Goal: Task Accomplishment & Management: Complete application form

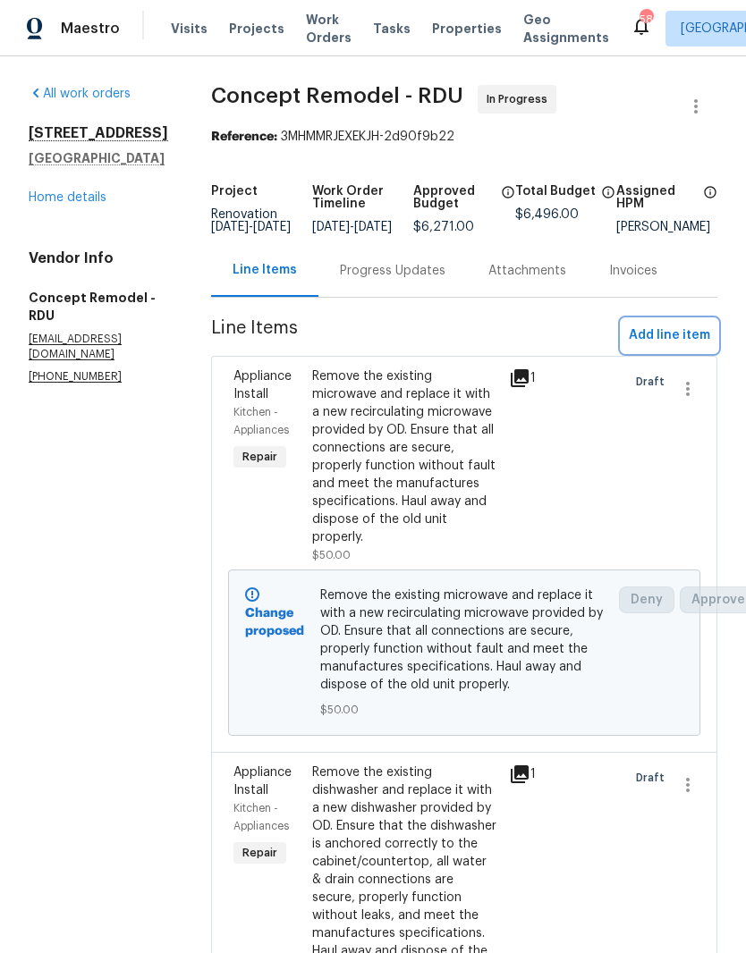
click at [695, 347] on span "Add line item" at bounding box center [669, 336] width 81 height 22
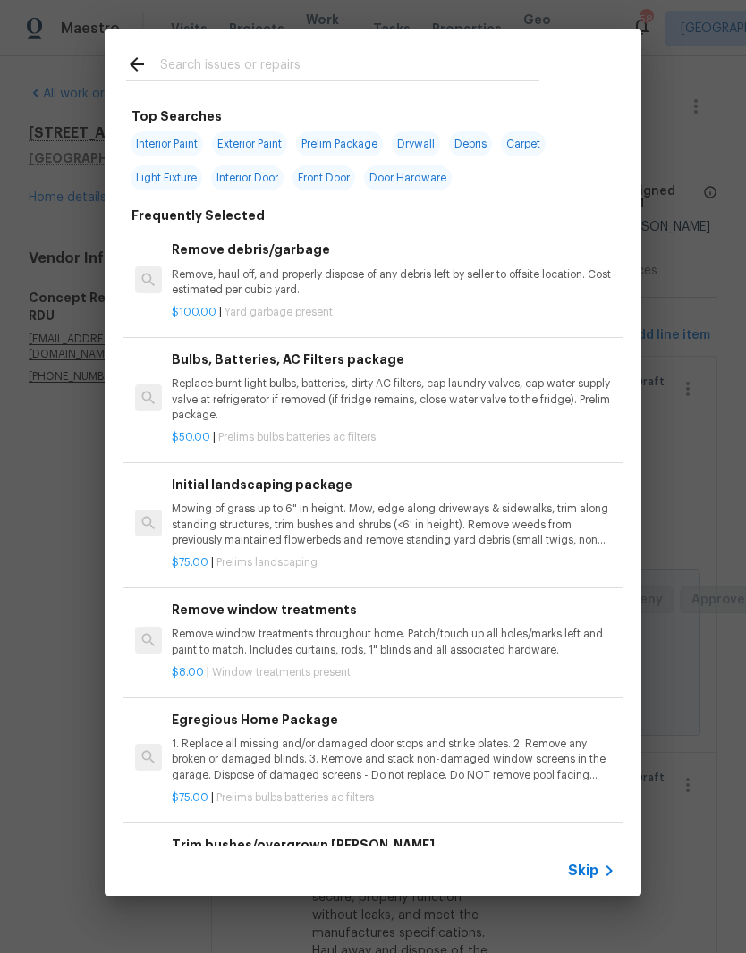
click at [389, 68] on input "text" at bounding box center [349, 67] width 379 height 27
type input "Mirror"
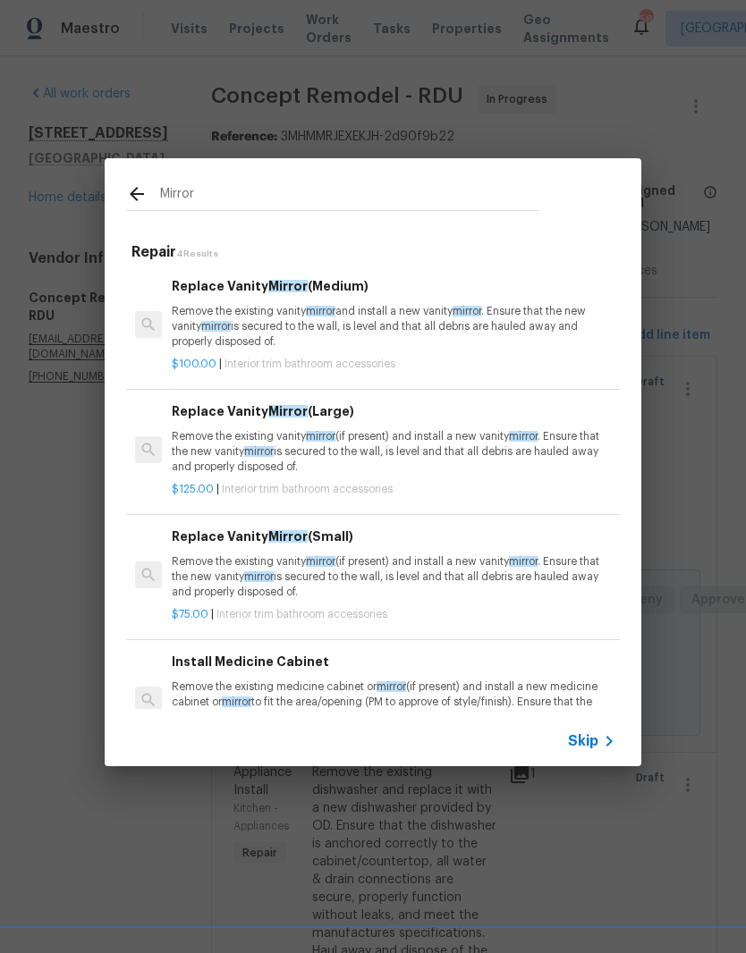
click at [394, 452] on p "Remove the existing vanity mirror (if present) and install a new vanity mirror …" at bounding box center [394, 452] width 444 height 46
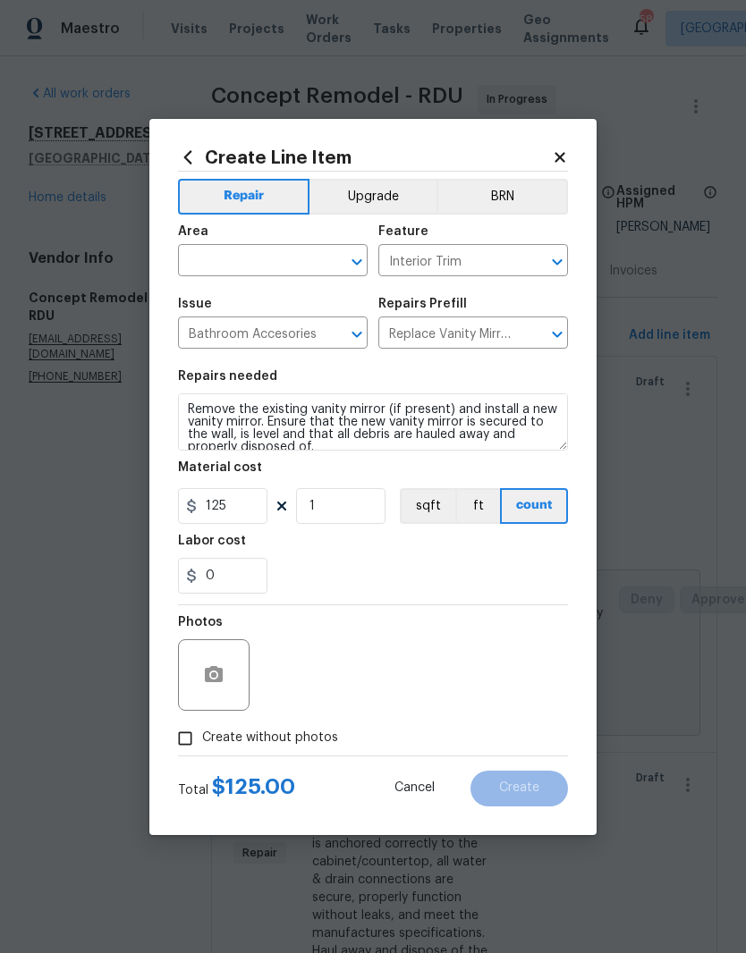
click at [278, 258] on input "text" at bounding box center [248, 263] width 140 height 28
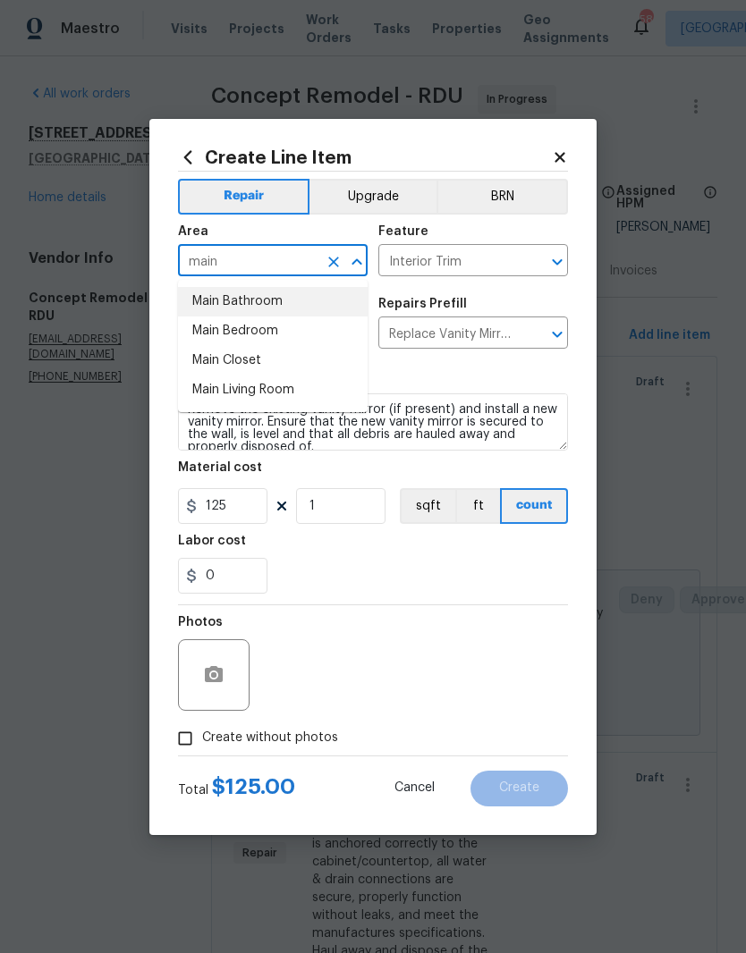
click at [321, 305] on li "Main Bathroom" at bounding box center [273, 302] width 190 height 30
type input "Main Bathroom"
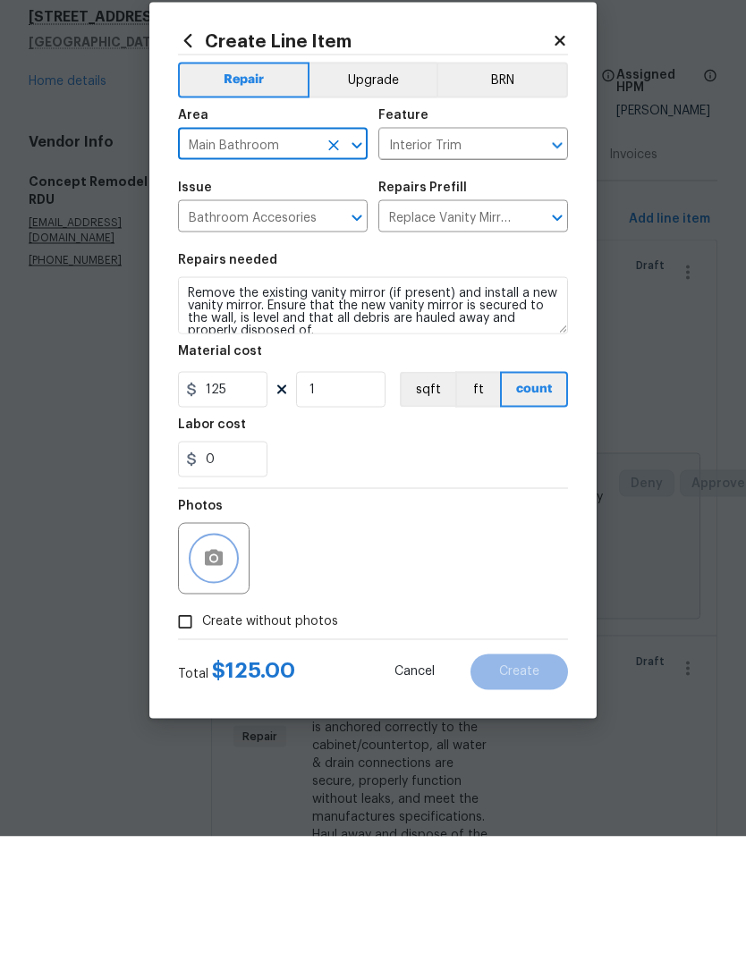
click at [231, 654] on button "button" at bounding box center [213, 675] width 43 height 43
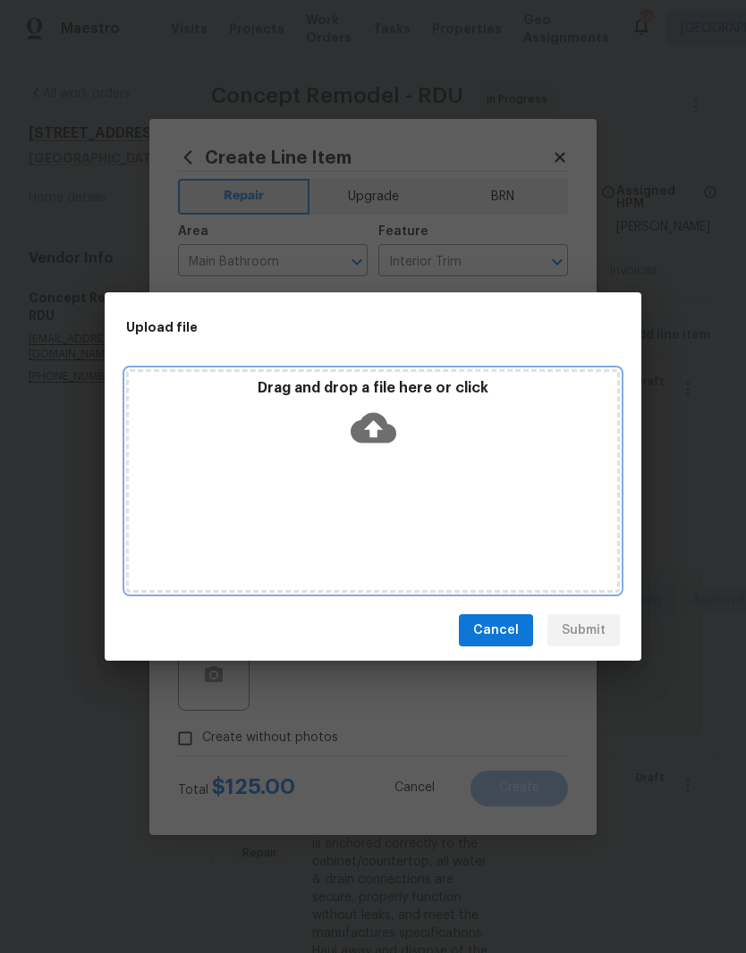
click at [390, 434] on icon at bounding box center [374, 428] width 46 height 30
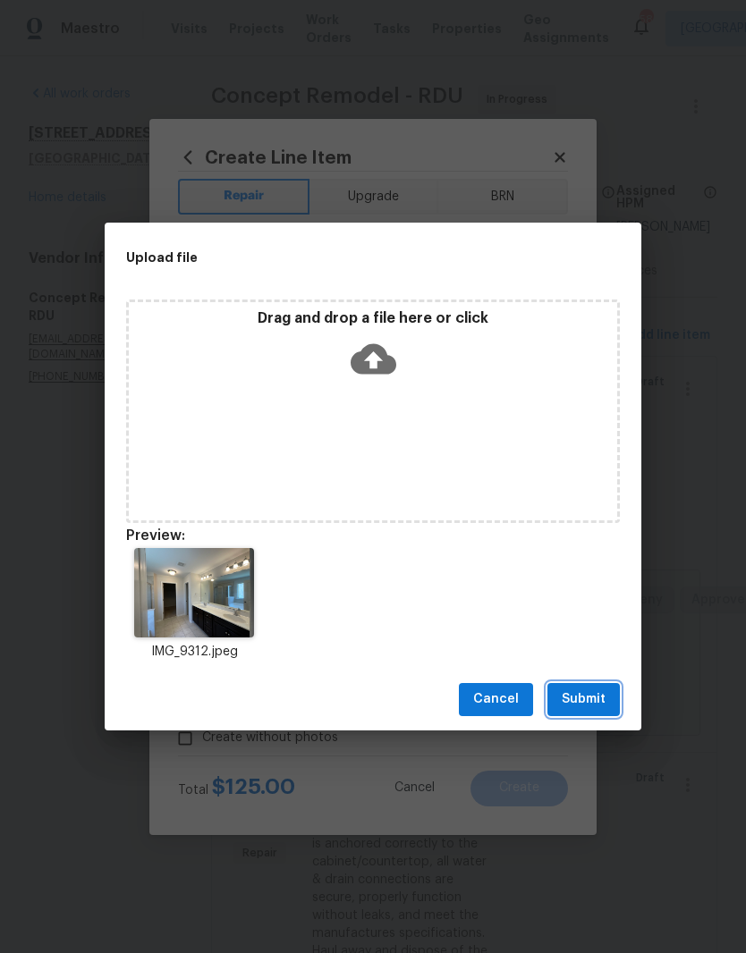
click at [601, 694] on span "Submit" at bounding box center [584, 700] width 44 height 22
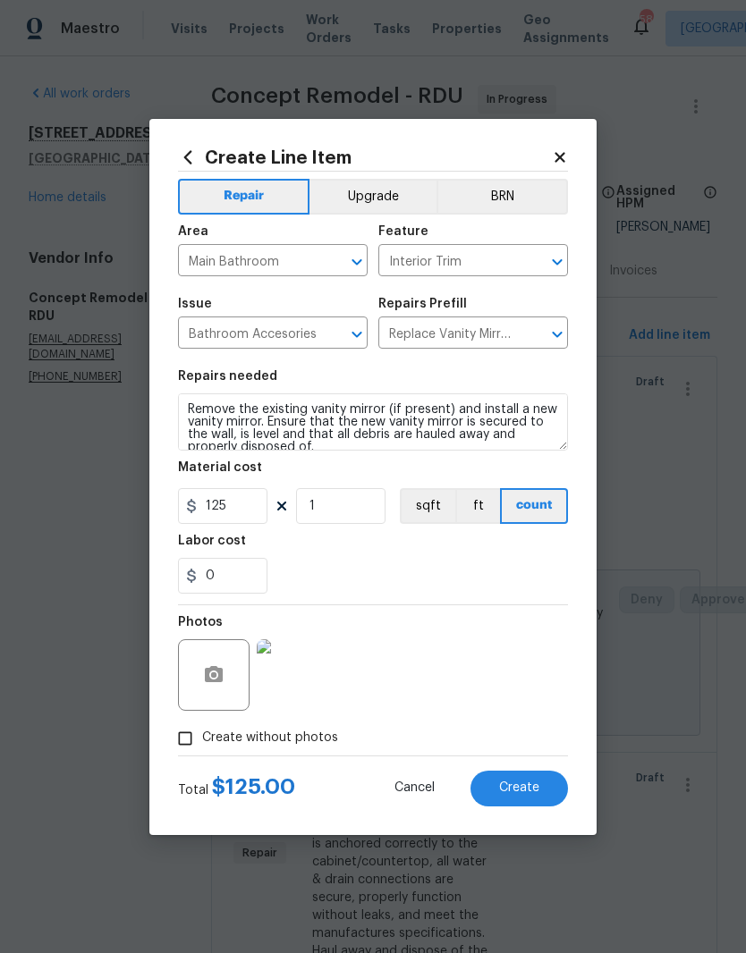
click at [548, 793] on button "Create" at bounding box center [518, 789] width 97 height 36
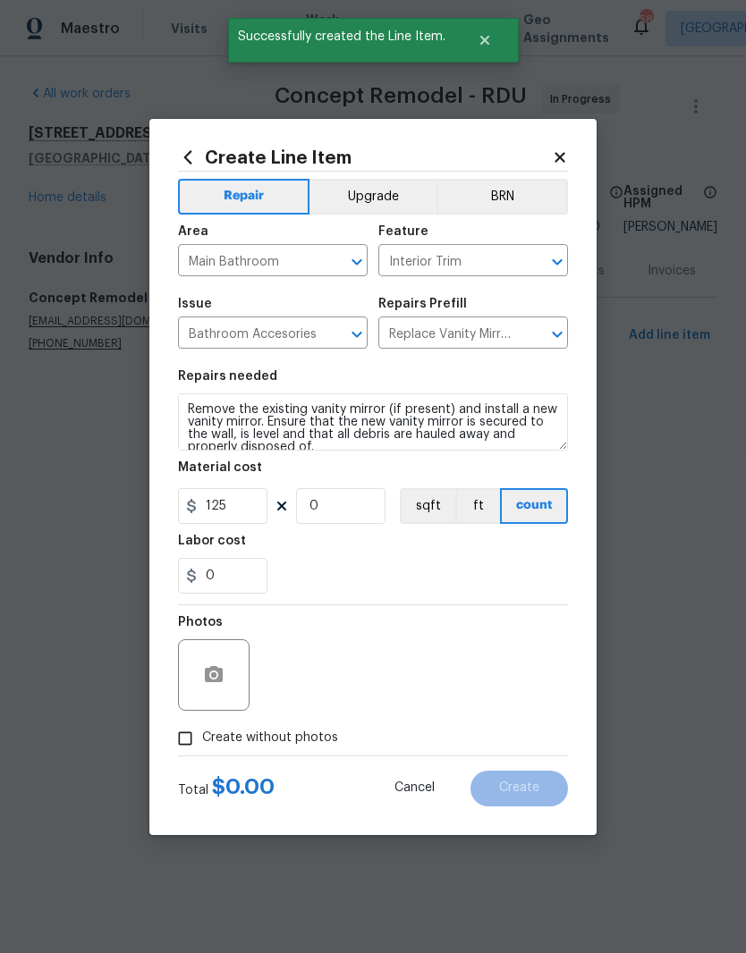
scroll to position [0, 0]
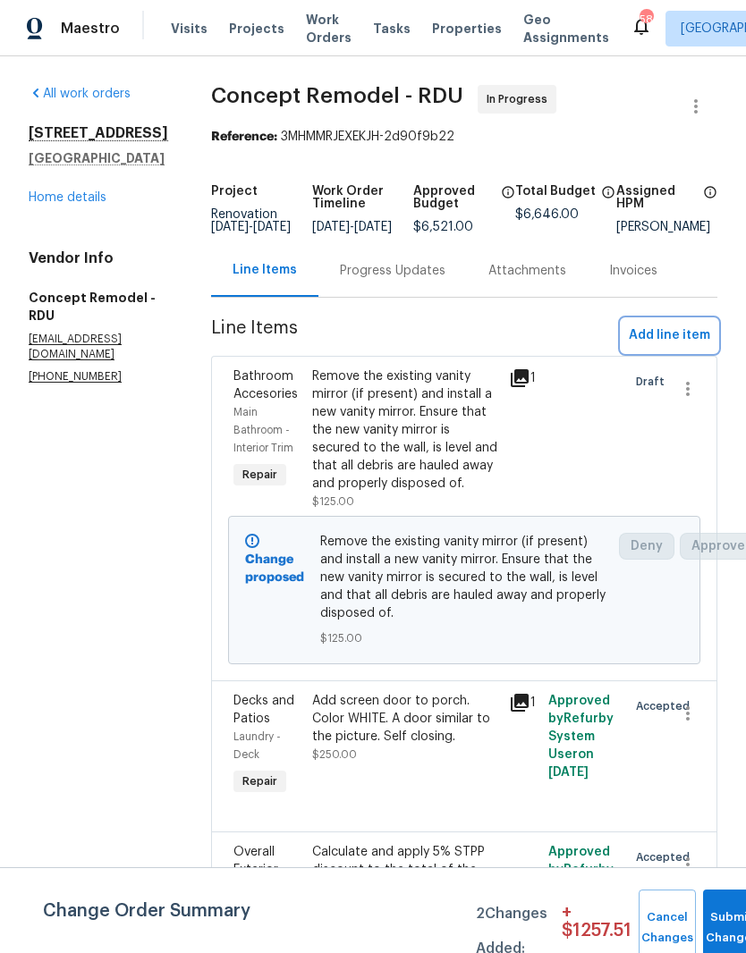
click at [692, 347] on span "Add line item" at bounding box center [669, 336] width 81 height 22
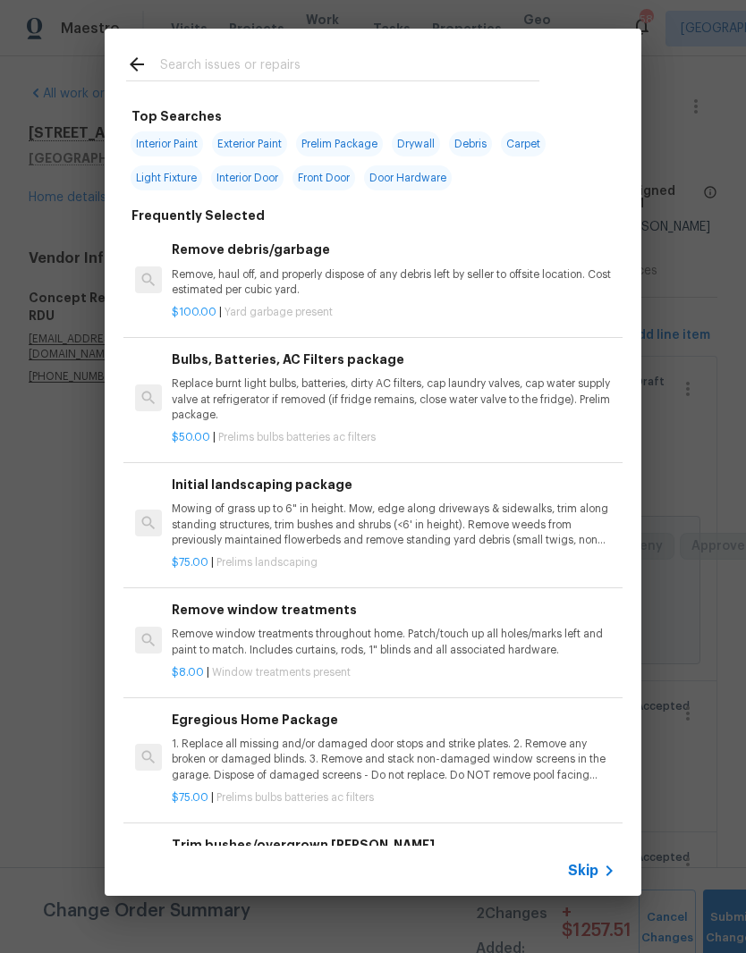
click at [379, 61] on input "text" at bounding box center [349, 67] width 379 height 27
click at [501, 76] on input "text" at bounding box center [349, 67] width 379 height 27
type input "Mirr"
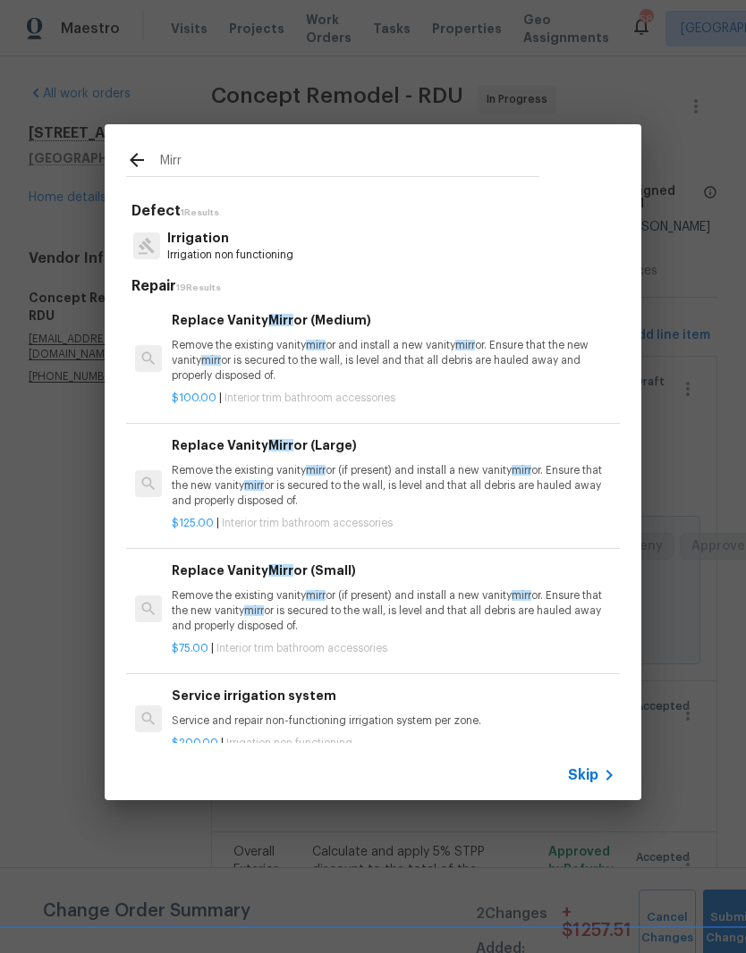
click at [483, 360] on p "Remove the existing vanity mirr or and install a new vanity mirr or. Ensure tha…" at bounding box center [394, 361] width 444 height 46
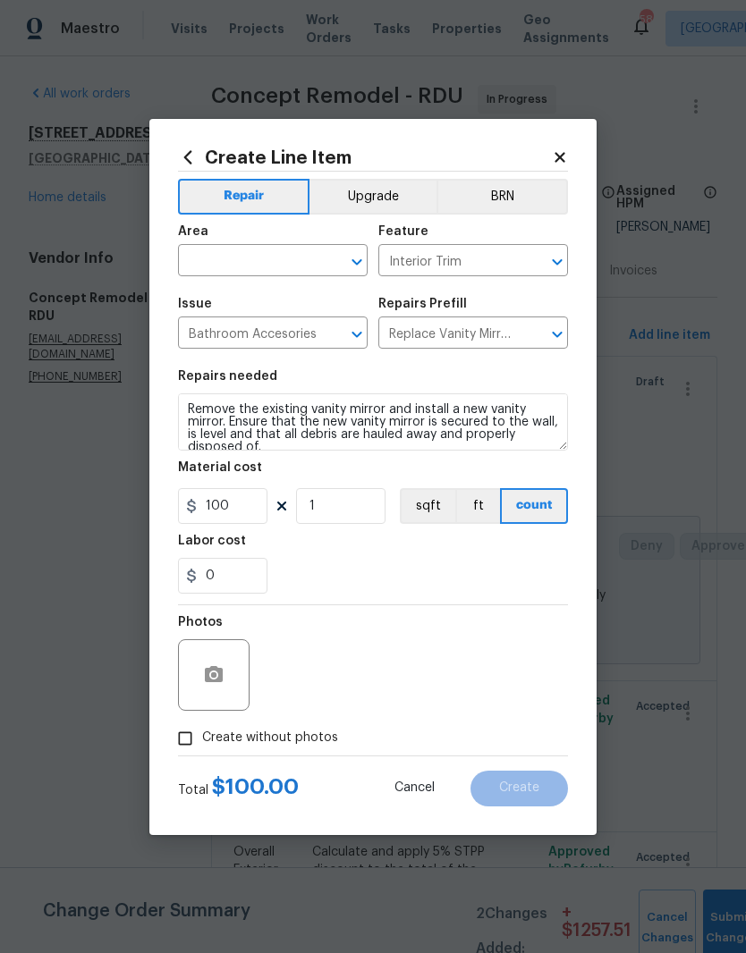
click at [303, 258] on input "text" at bounding box center [248, 263] width 140 height 28
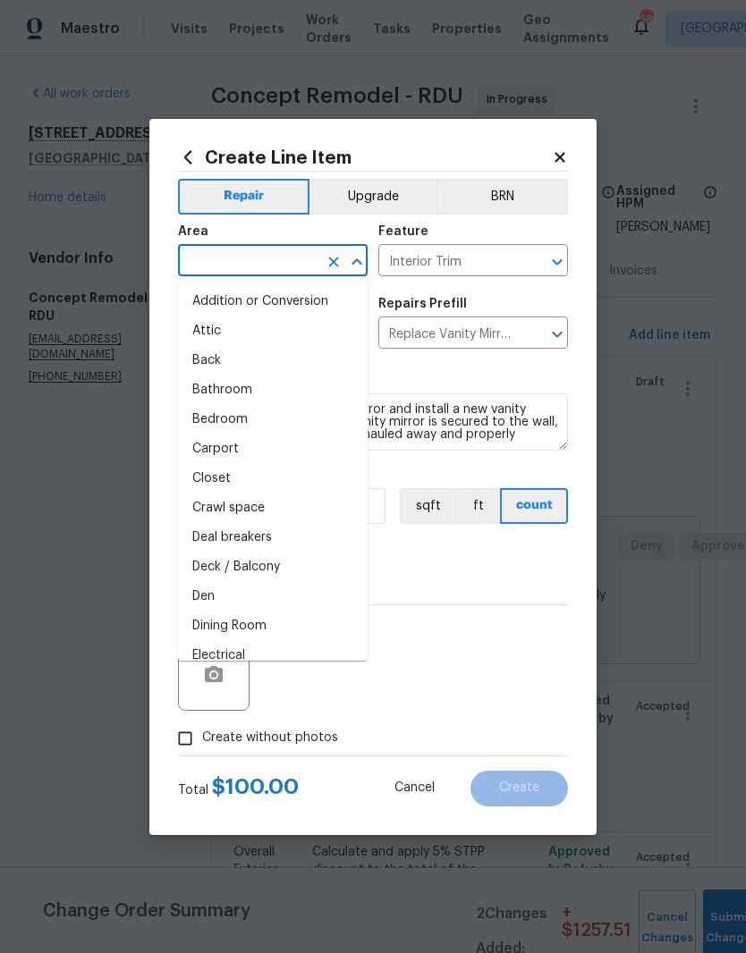
type input "n"
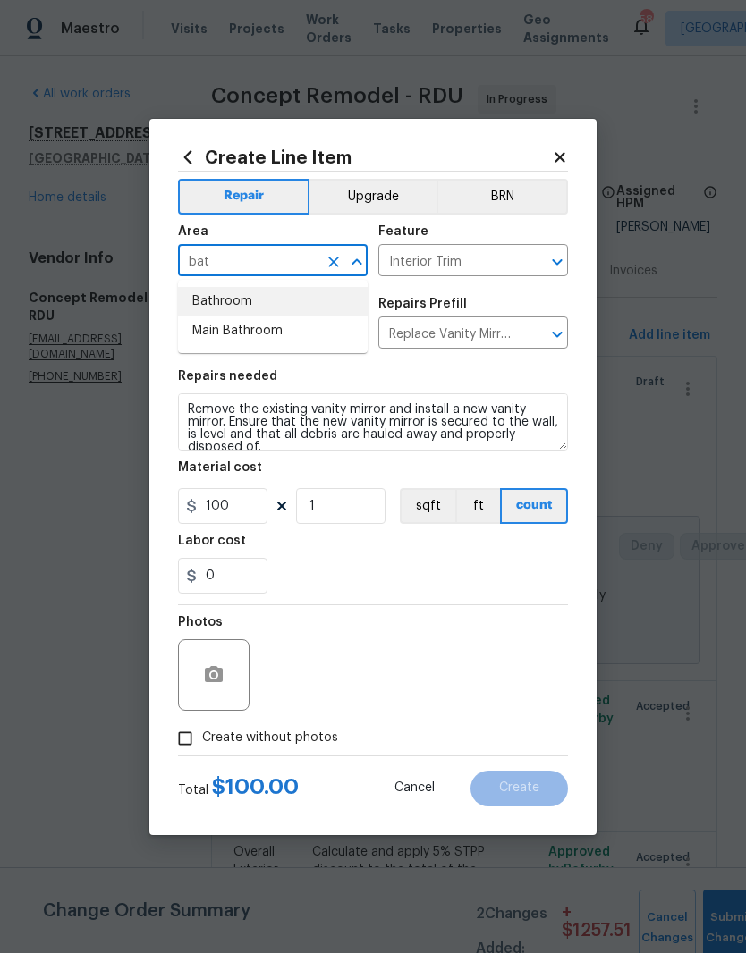
click at [301, 296] on li "Bathroom" at bounding box center [273, 302] width 190 height 30
type input "Bathroom"
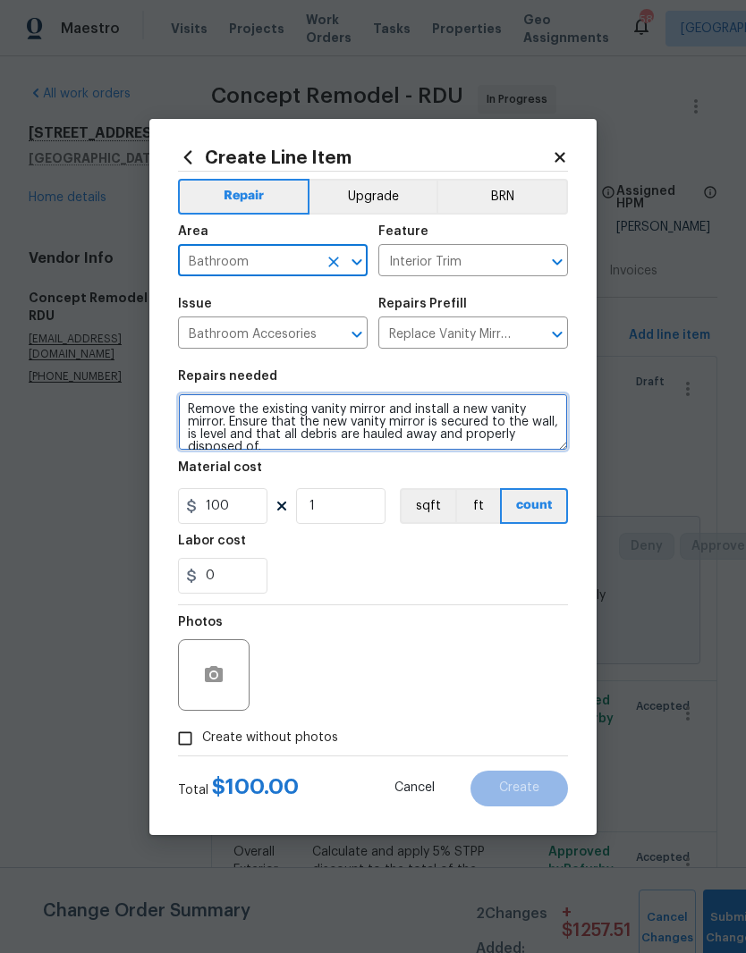
click at [197, 403] on textarea "Remove the existing vanity mirror and install a new vanity mirror. Ensure that …" at bounding box center [373, 422] width 390 height 57
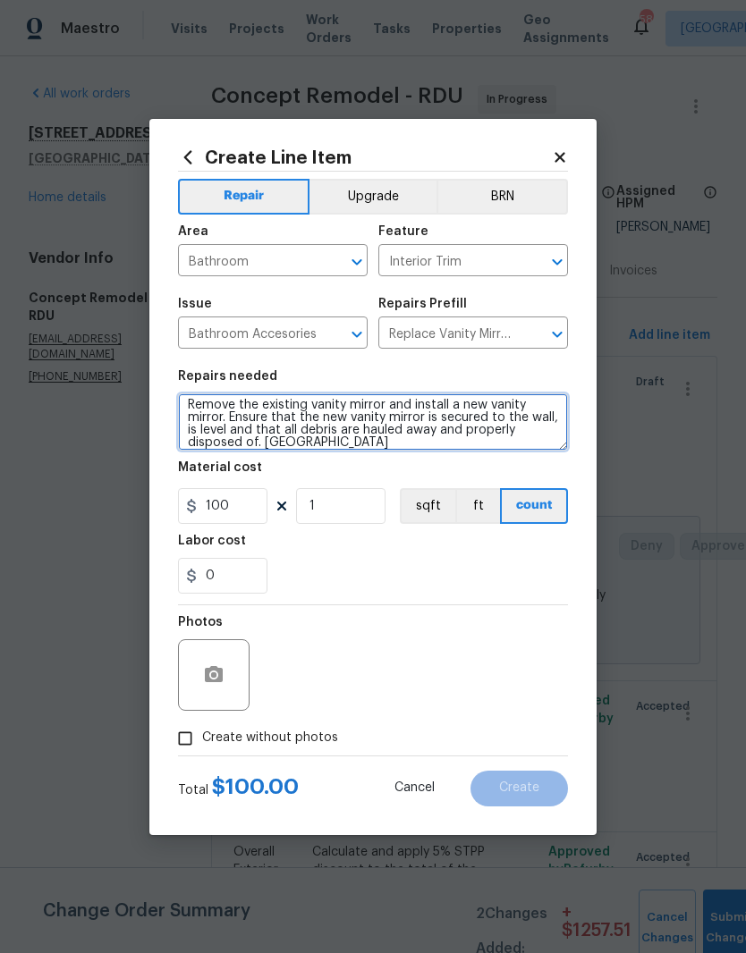
type textarea "Remove the existing vanity mirror and install a new vanity mirror. Ensure that …"
click at [400, 571] on div "0" at bounding box center [373, 576] width 390 height 36
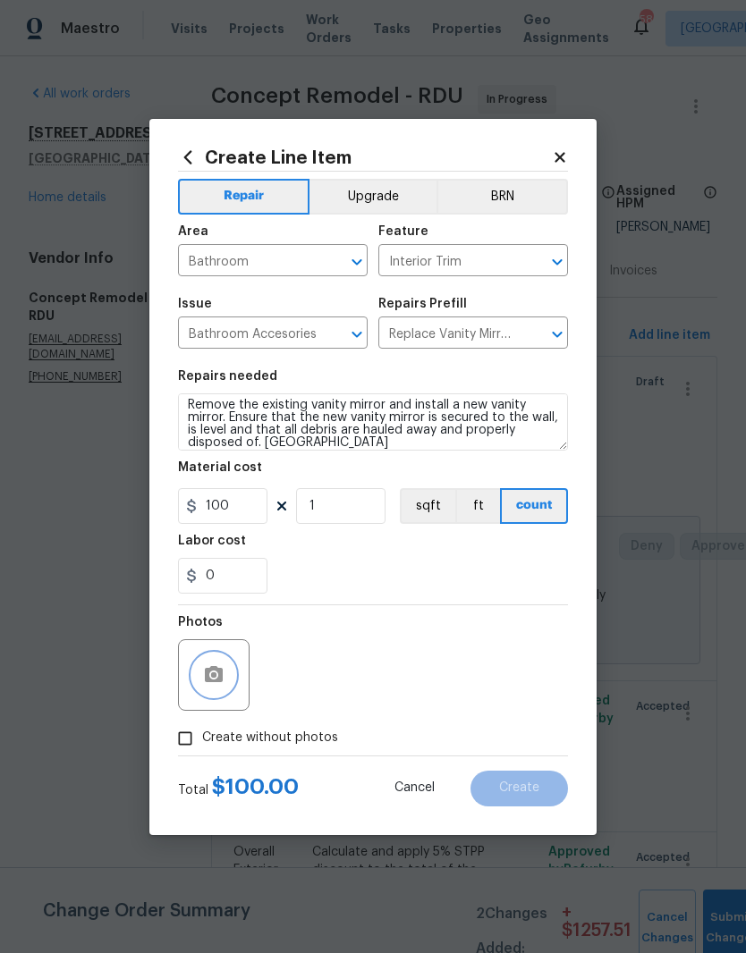
click at [219, 681] on icon "button" at bounding box center [214, 674] width 18 height 16
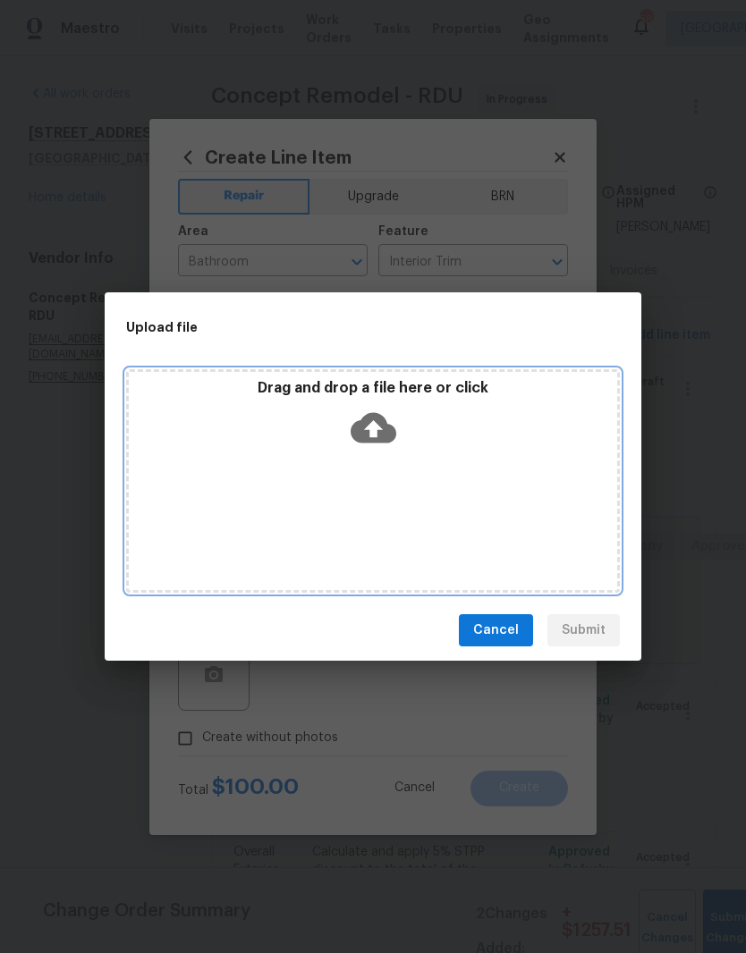
click at [408, 429] on div "Drag and drop a file here or click" at bounding box center [373, 417] width 488 height 77
click at [392, 430] on icon at bounding box center [374, 428] width 46 height 30
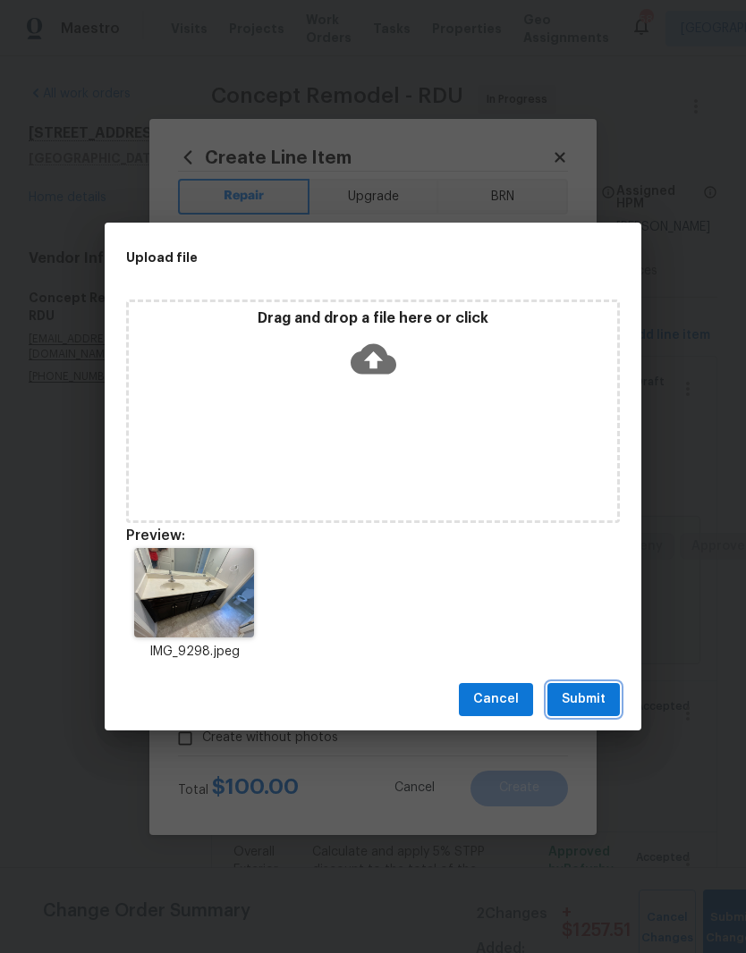
click at [609, 696] on button "Submit" at bounding box center [583, 699] width 72 height 33
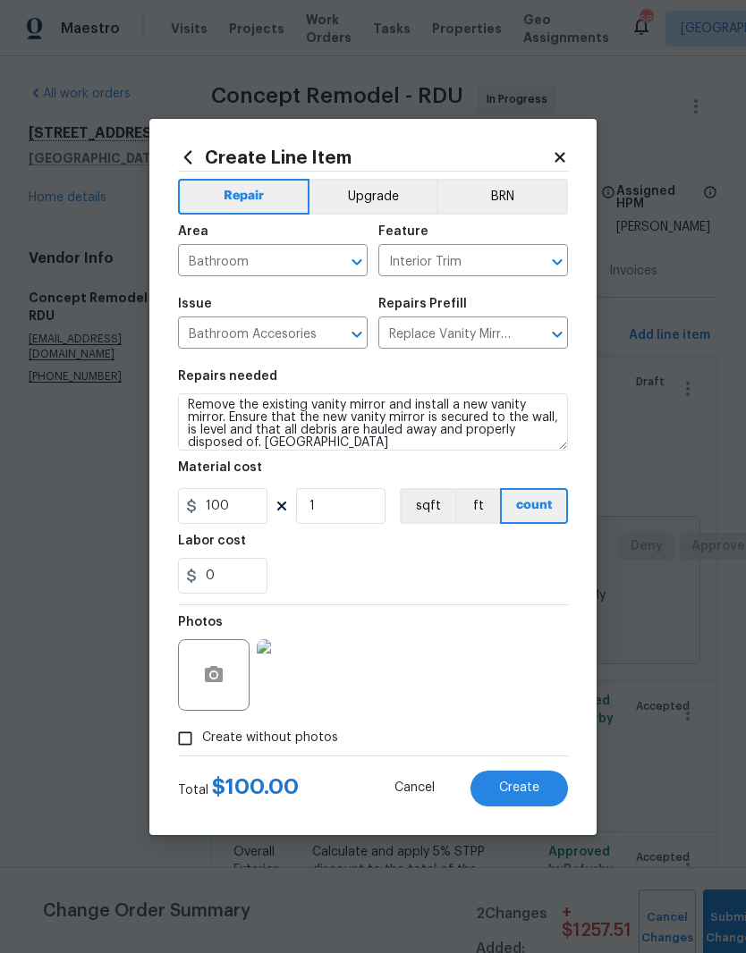
click at [549, 793] on button "Create" at bounding box center [518, 789] width 97 height 36
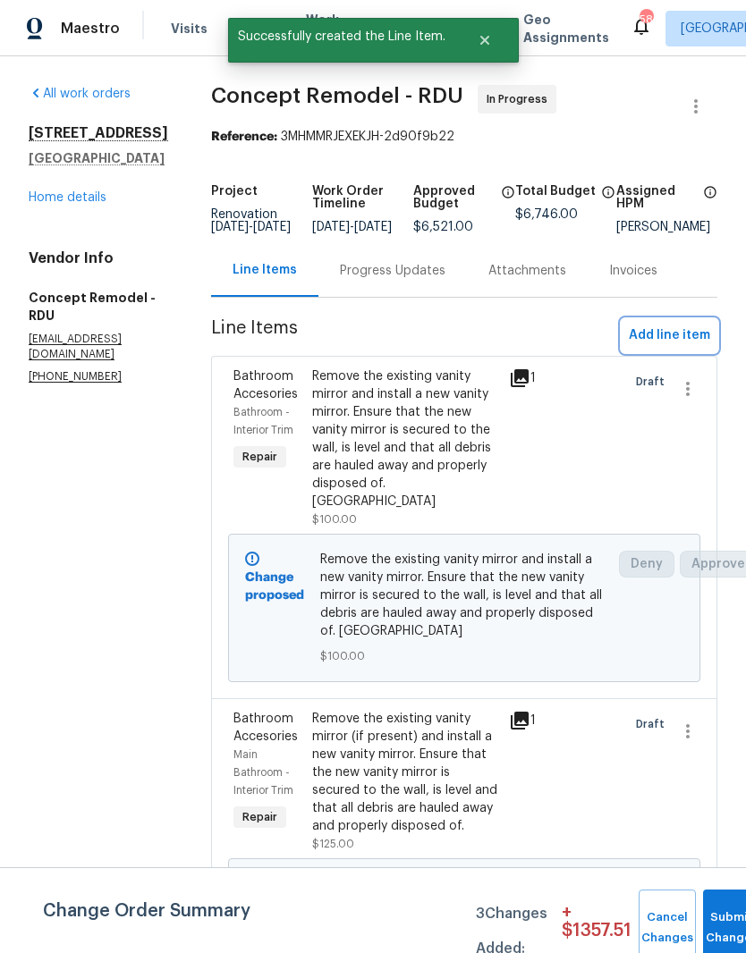
click at [699, 347] on span "Add line item" at bounding box center [669, 336] width 81 height 22
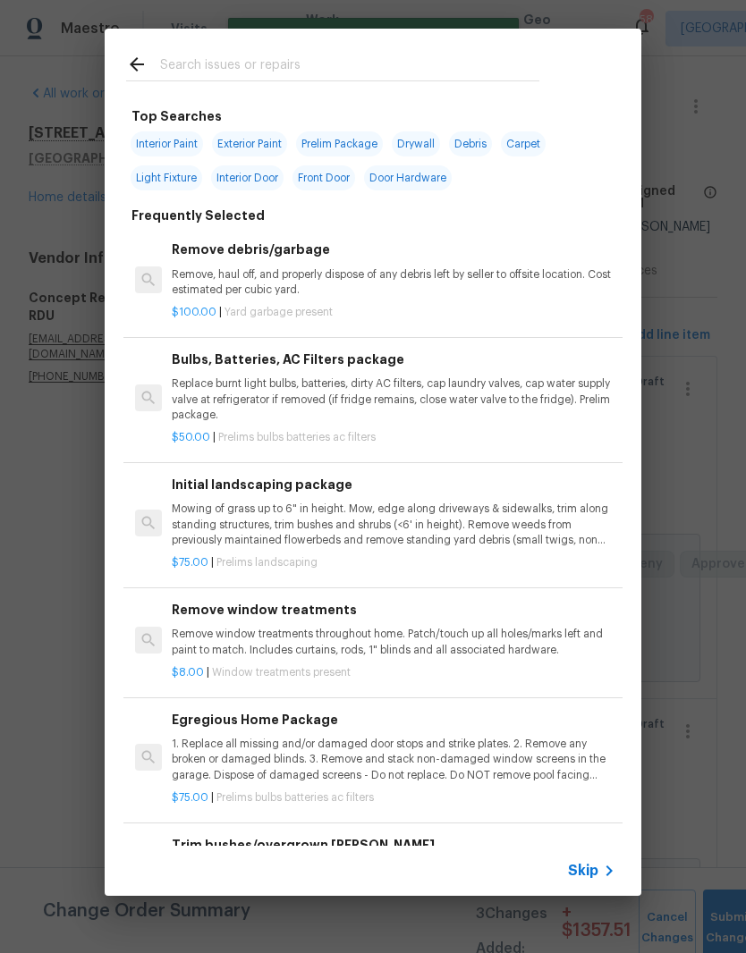
click at [385, 72] on input "text" at bounding box center [349, 67] width 379 height 27
type input "Mirror"
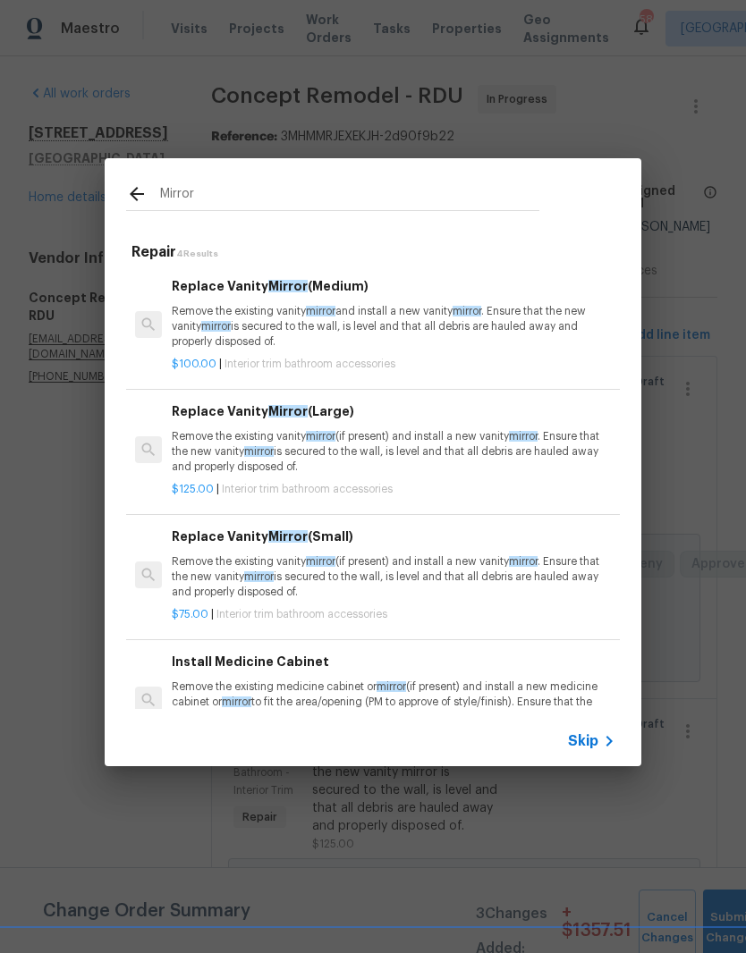
click at [422, 554] on p "Remove the existing vanity mirror (if present) and install a new vanity mirror …" at bounding box center [394, 577] width 444 height 46
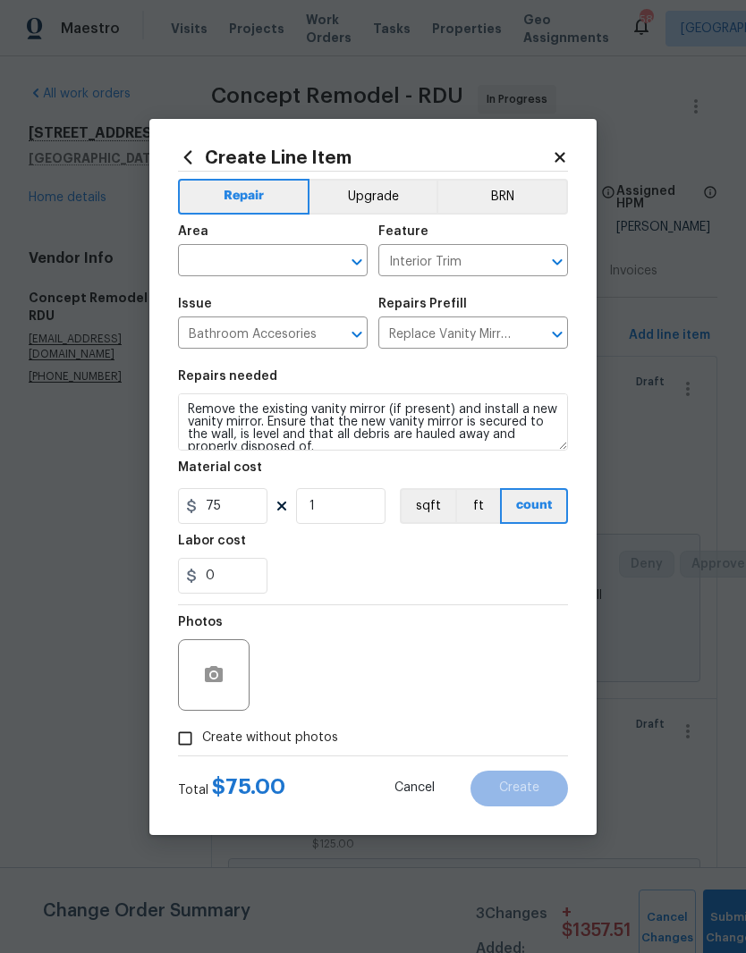
click at [277, 259] on input "text" at bounding box center [248, 263] width 140 height 28
click at [291, 300] on li "Bathroom" at bounding box center [273, 302] width 190 height 30
type input "Bathroom"
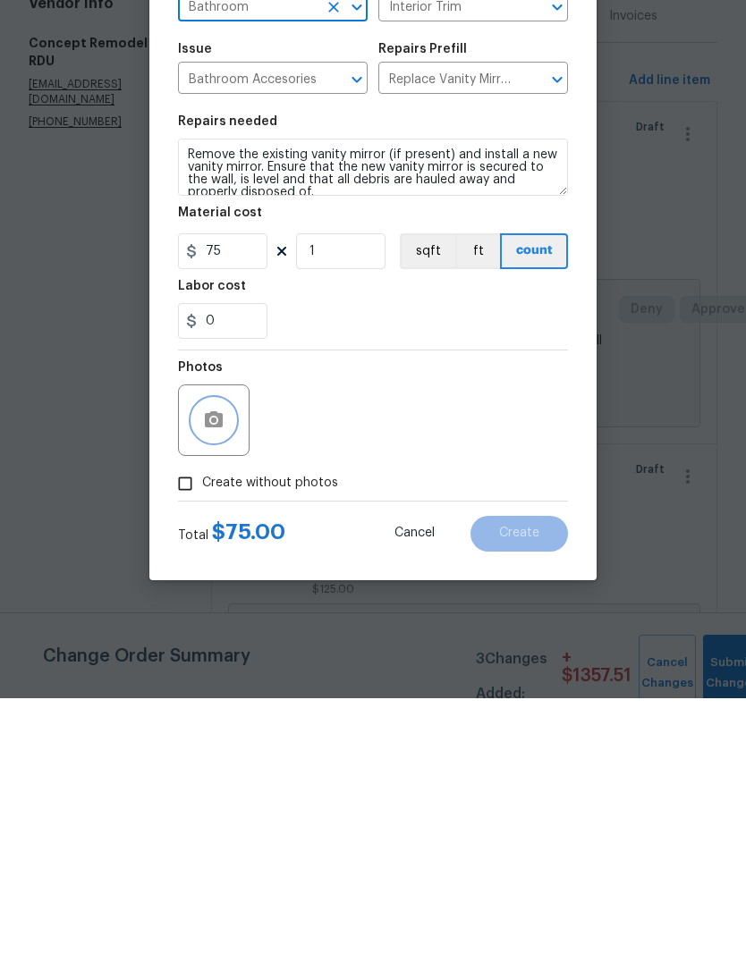
click at [221, 666] on icon "button" at bounding box center [214, 674] width 18 height 16
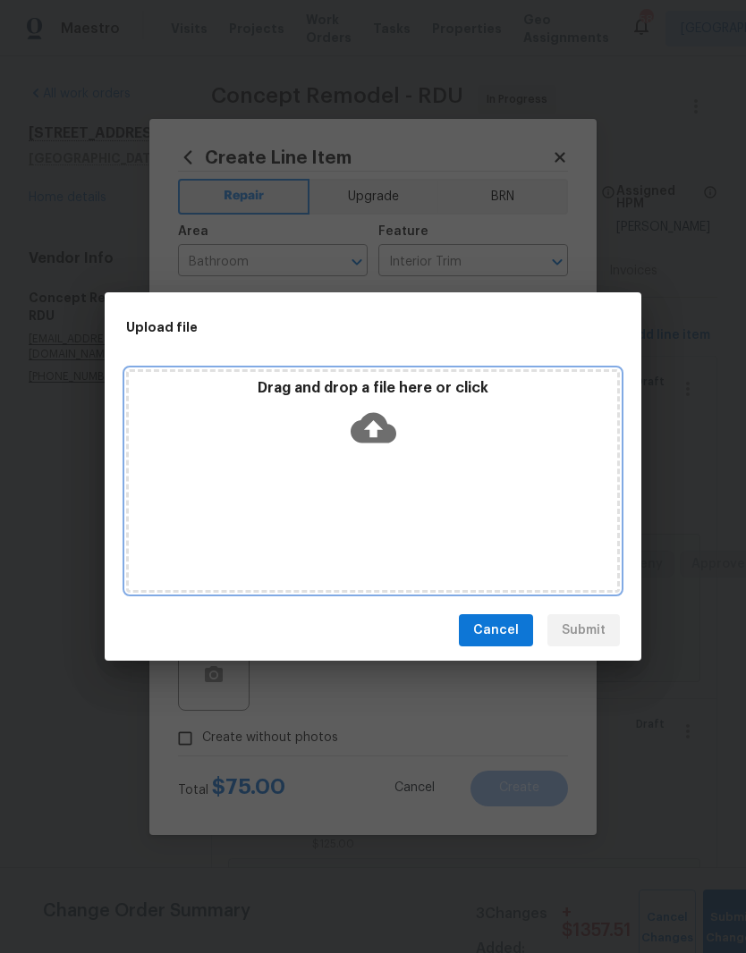
click at [385, 434] on icon at bounding box center [374, 428] width 46 height 30
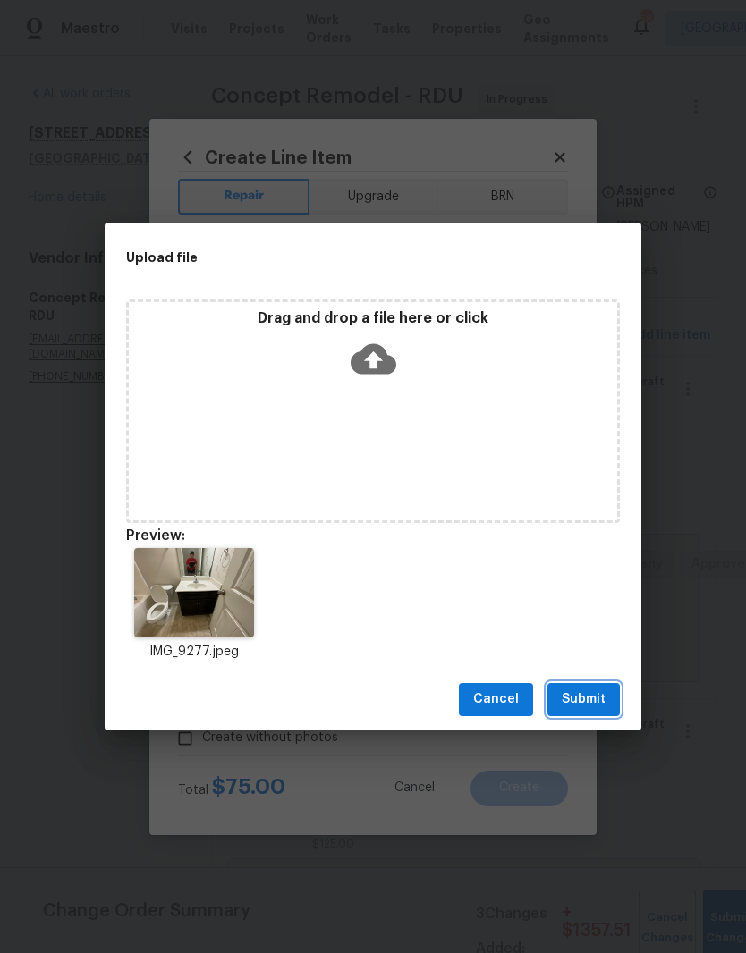
click at [591, 696] on span "Submit" at bounding box center [584, 700] width 44 height 22
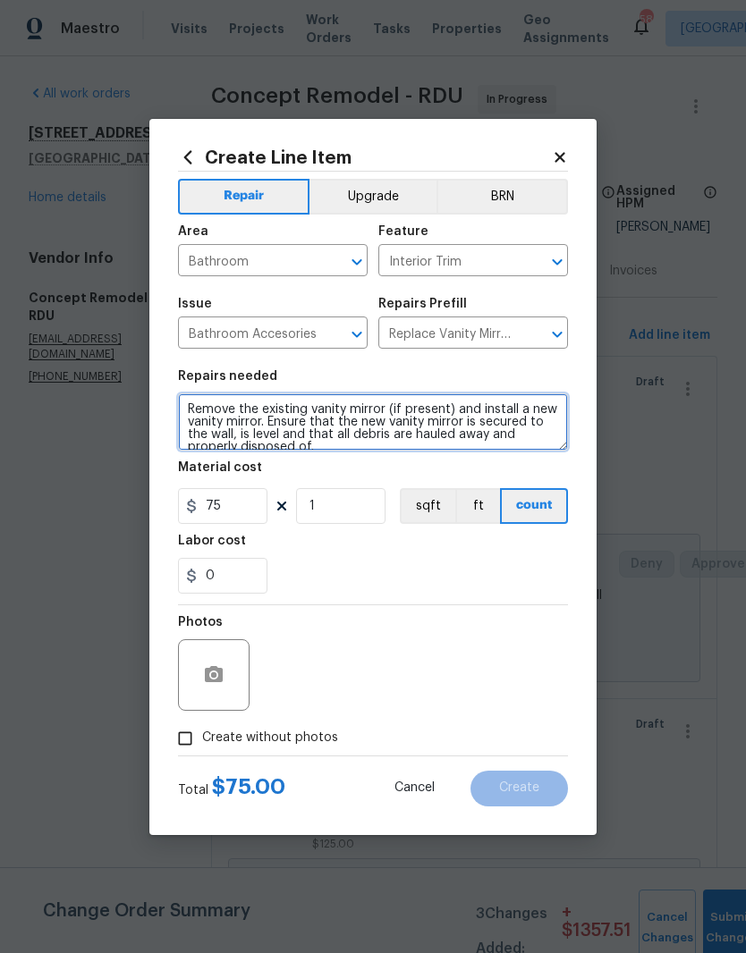
click at [375, 451] on textarea "Remove the existing vanity mirror (if present) and install a new vanity mirror.…" at bounding box center [373, 422] width 390 height 57
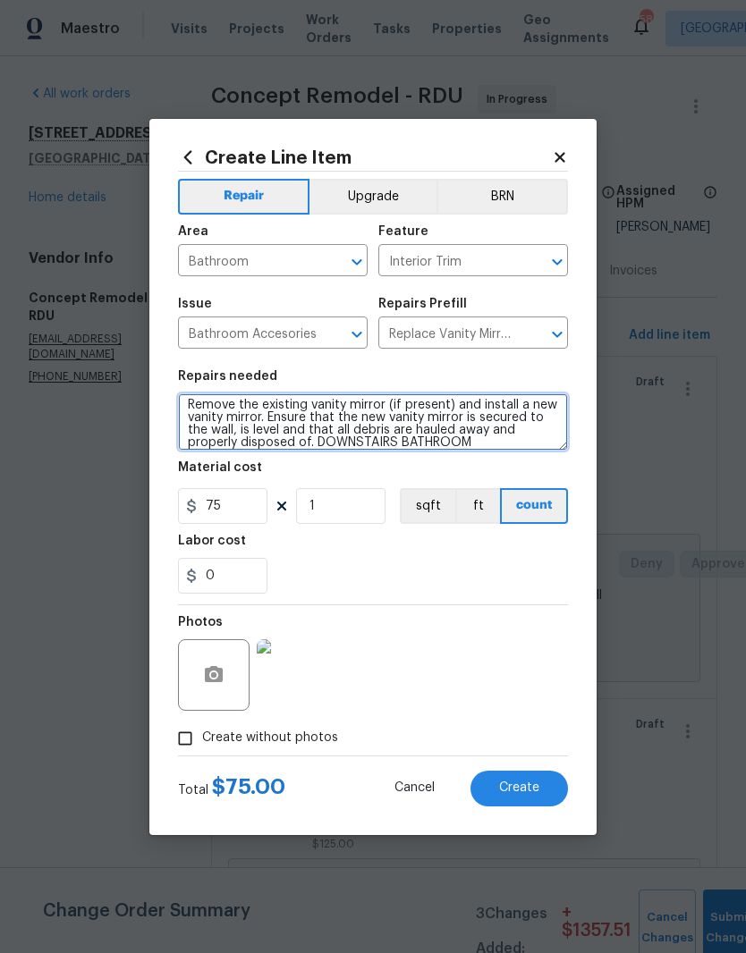
type textarea "Remove the existing vanity mirror (if present) and install a new vanity mirror.…"
click at [423, 576] on div "0" at bounding box center [373, 576] width 390 height 36
click at [546, 792] on button "Create" at bounding box center [518, 789] width 97 height 36
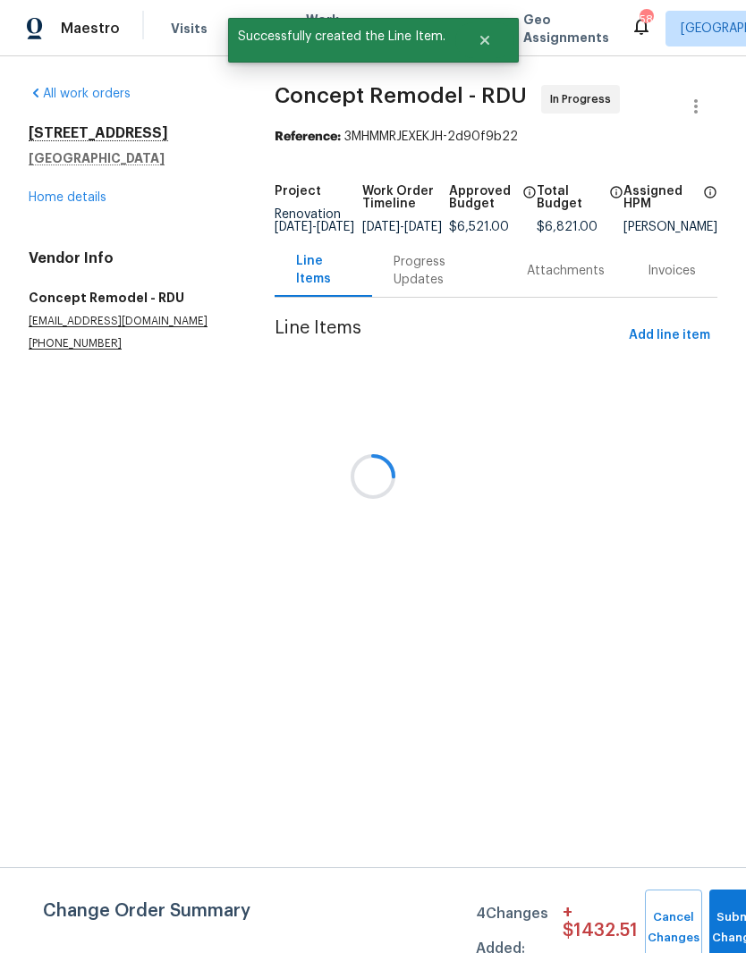
scroll to position [0, 0]
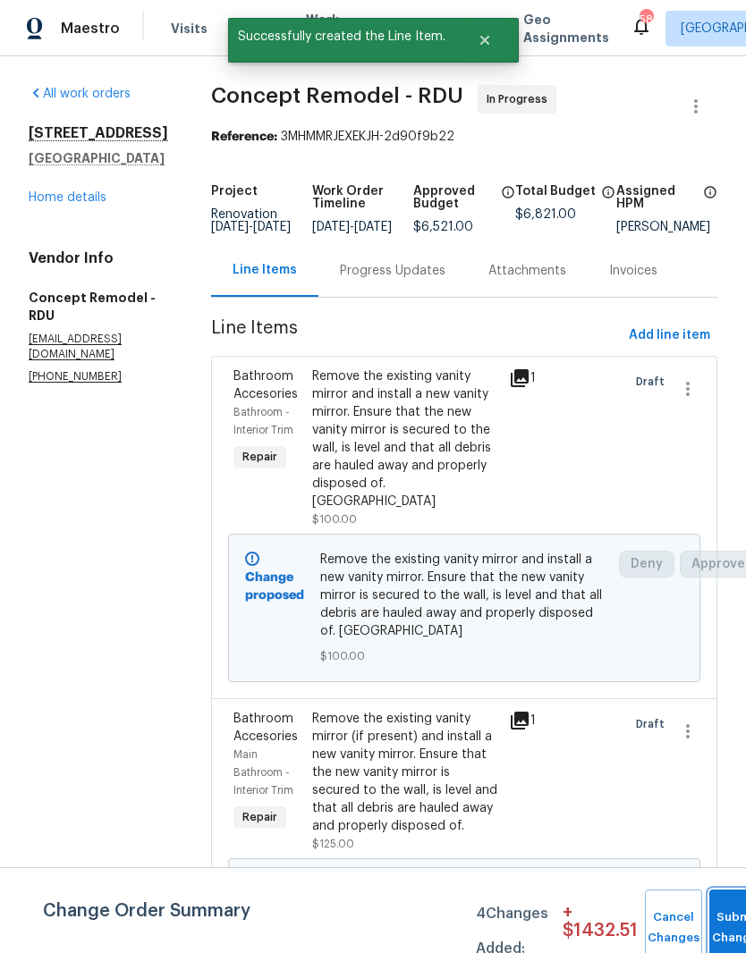
click at [724, 922] on button "Submit Changes" at bounding box center [737, 928] width 57 height 77
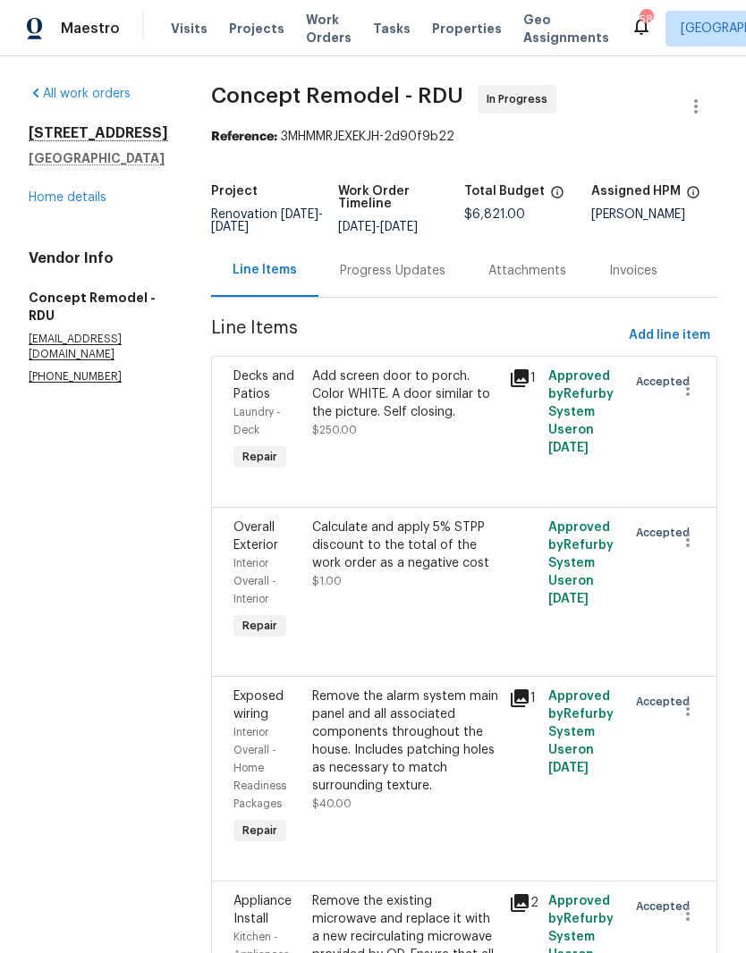
click at [55, 204] on link "Home details" at bounding box center [68, 197] width 78 height 13
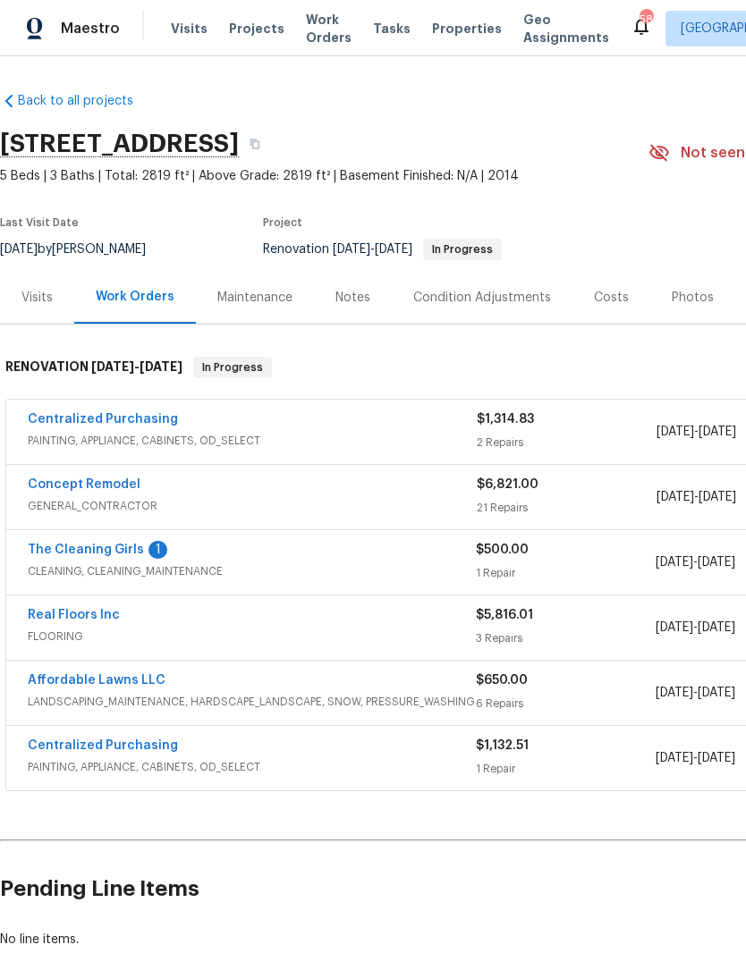
click at [38, 549] on link "The Cleaning Girls" at bounding box center [86, 550] width 116 height 13
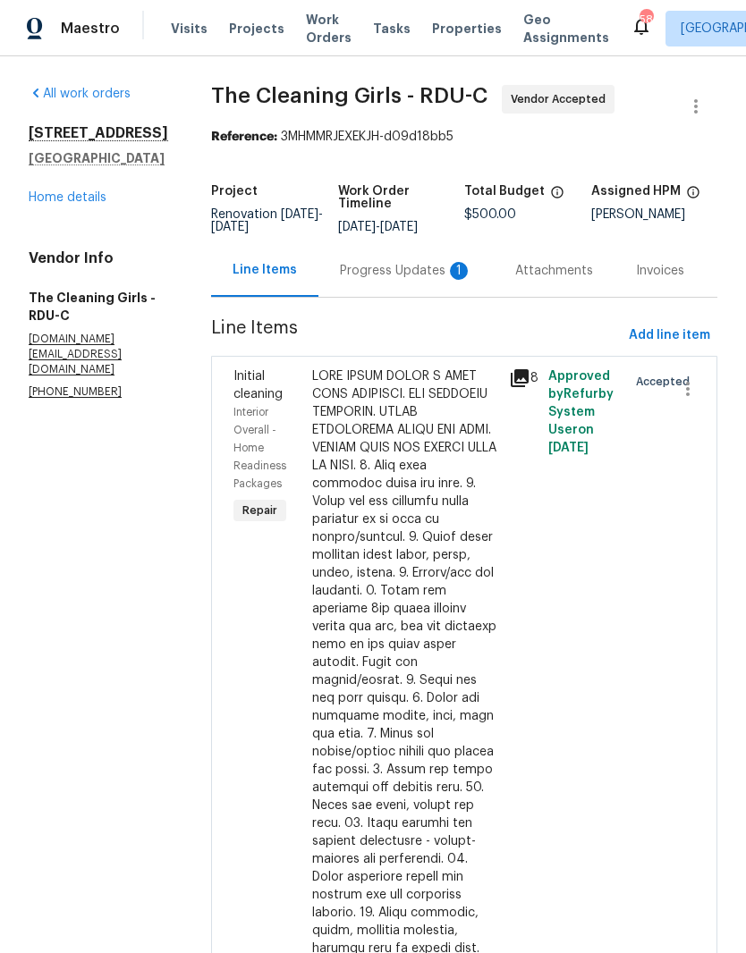
click at [449, 280] on div "Progress Updates 1" at bounding box center [406, 271] width 132 height 18
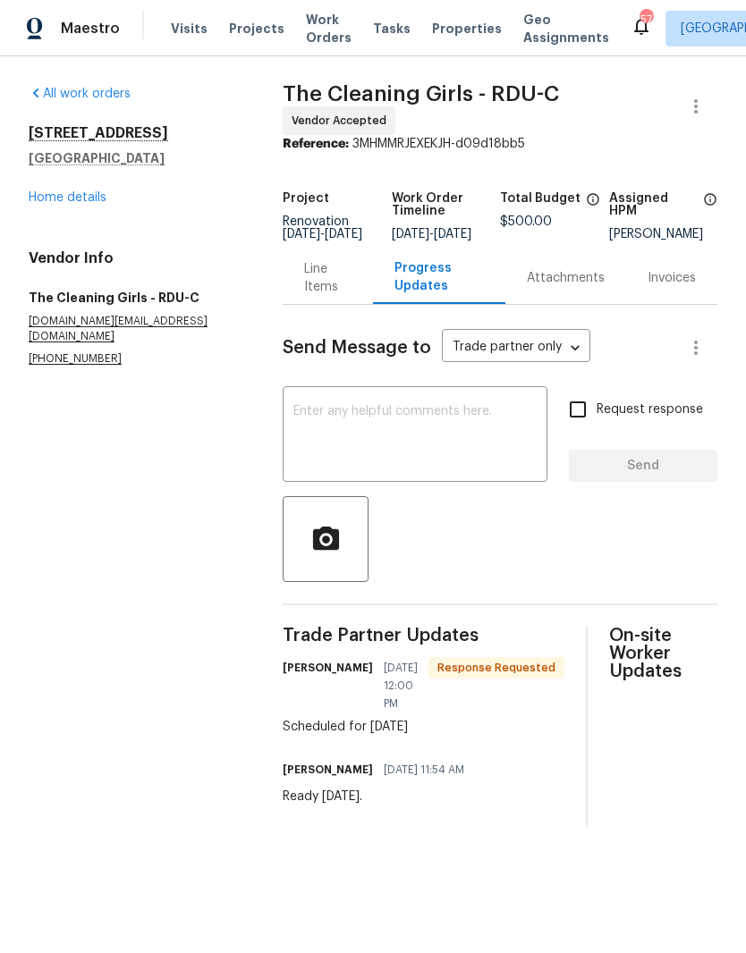
click at [52, 197] on link "Home details" at bounding box center [68, 197] width 78 height 13
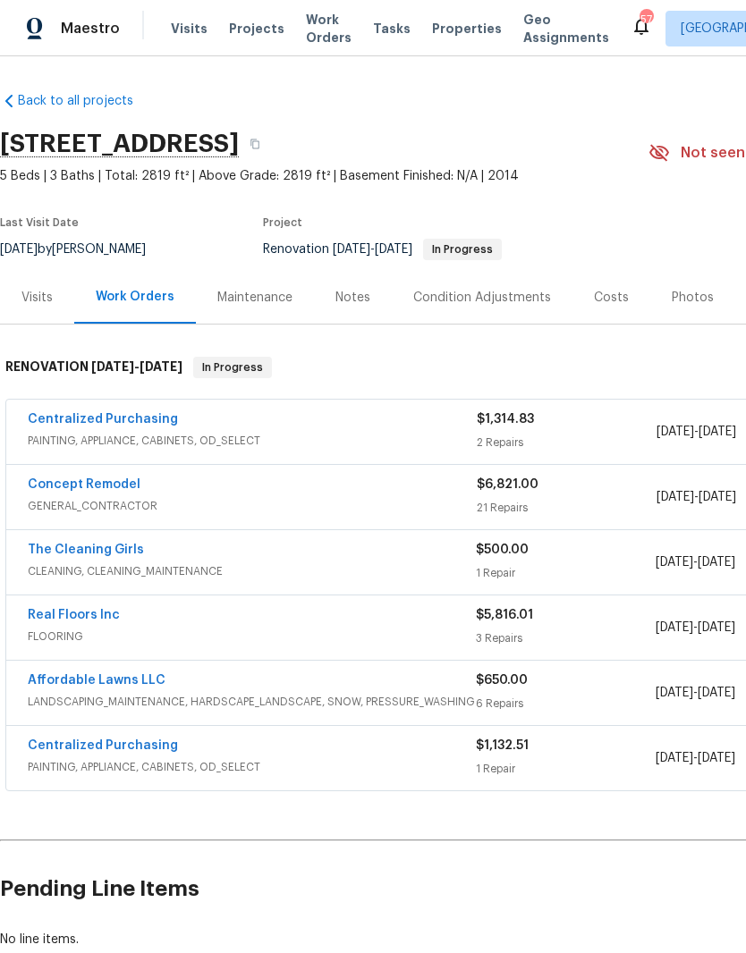
click at [605, 296] on div "Costs" at bounding box center [611, 298] width 35 height 18
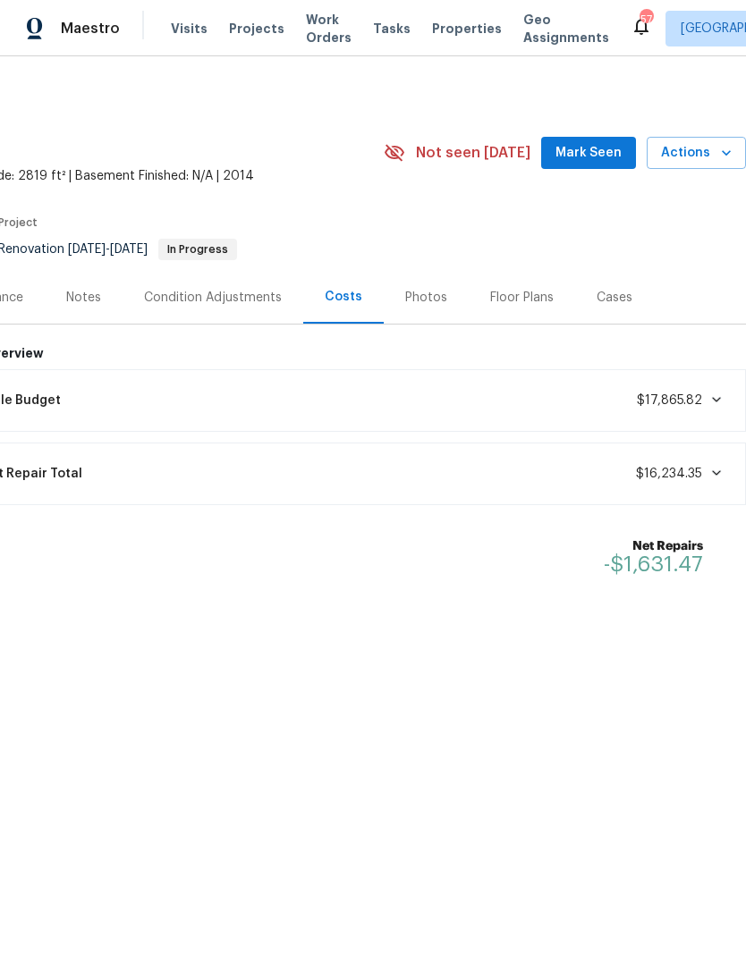
scroll to position [0, 265]
